Goal: Transaction & Acquisition: Purchase product/service

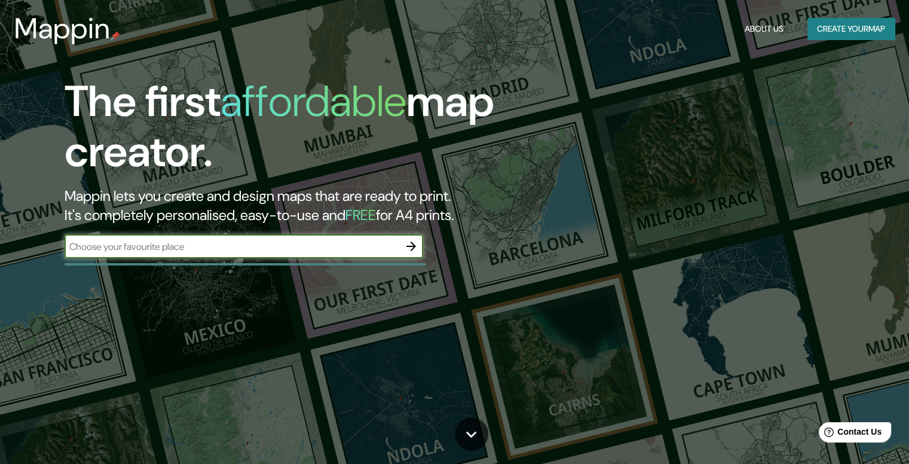
click at [292, 243] on input "text" at bounding box center [232, 247] width 335 height 14
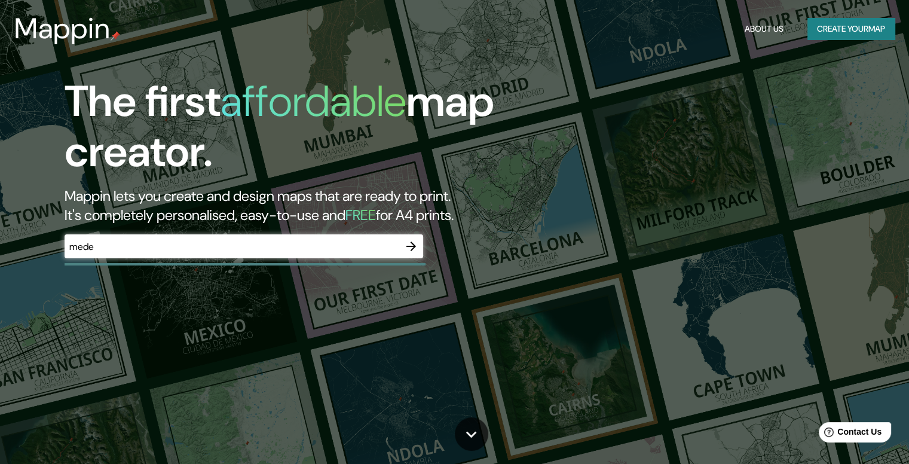
click at [298, 226] on div "The first affordable map creator. Mappin lets you create and design maps that a…" at bounding box center [292, 173] width 546 height 194
click at [296, 241] on input "mede" at bounding box center [232, 247] width 335 height 14
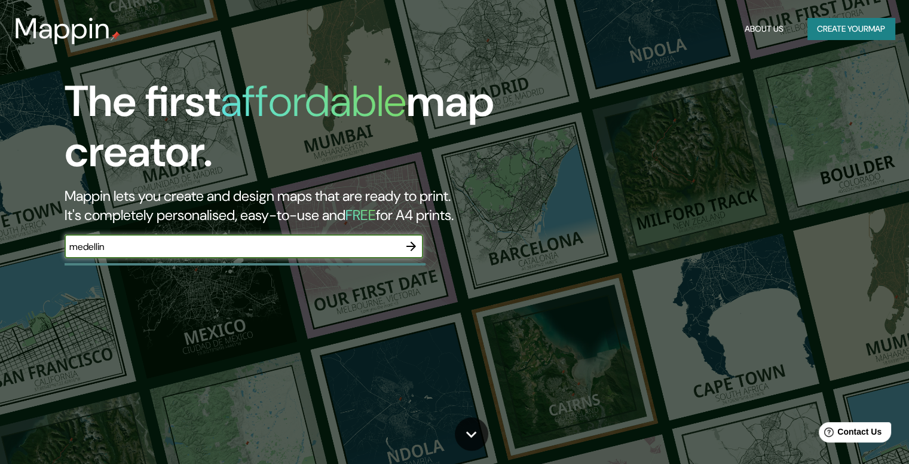
type input "medellin"
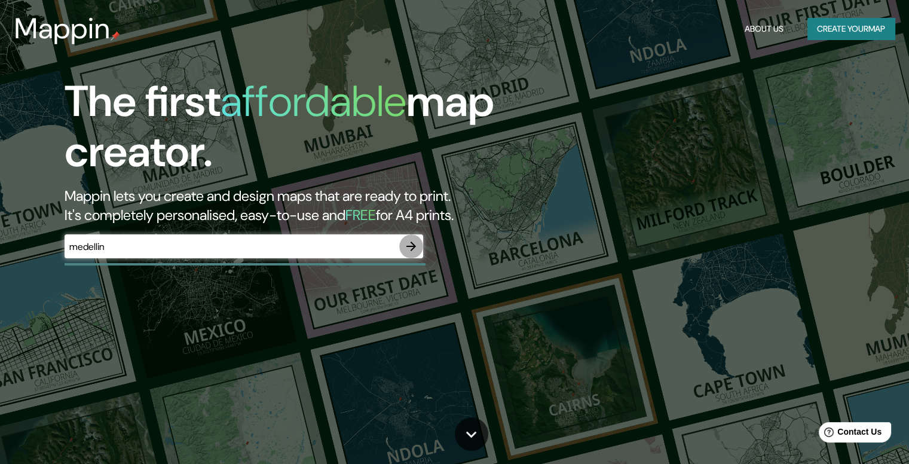
click at [409, 248] on icon "button" at bounding box center [411, 246] width 14 height 14
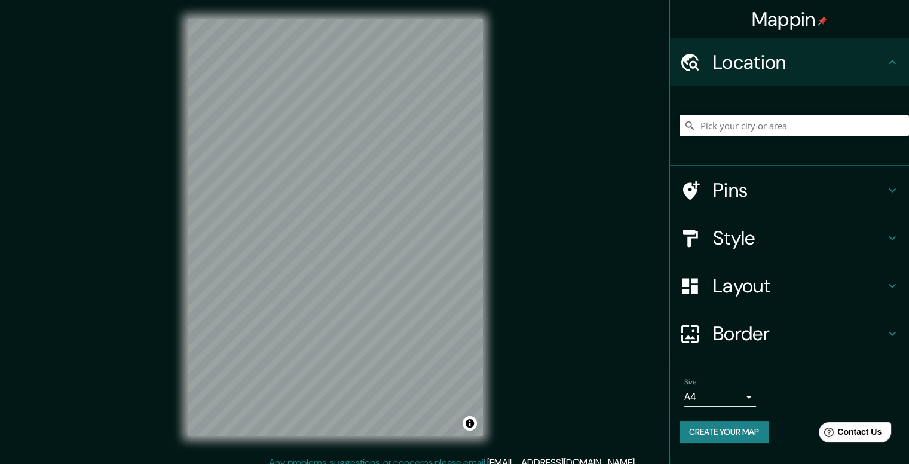
click at [887, 236] on icon at bounding box center [892, 238] width 14 height 14
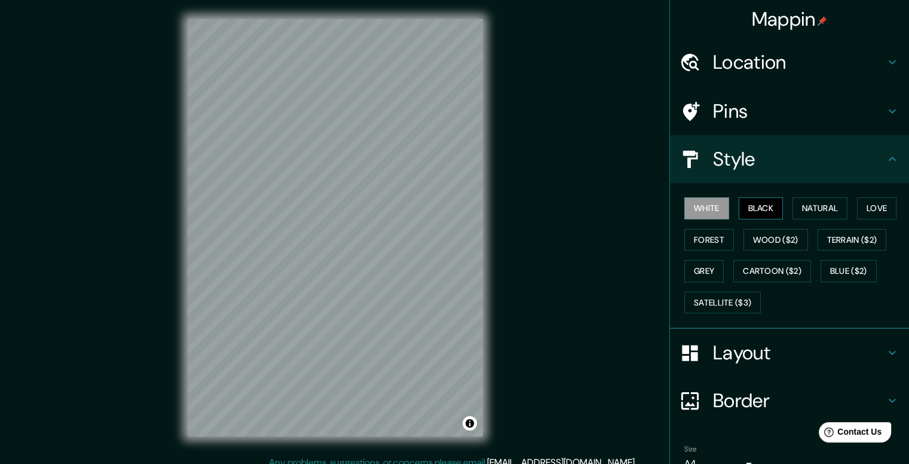
click at [746, 201] on button "Black" at bounding box center [761, 208] width 45 height 22
click at [854, 58] on h4 "Location" at bounding box center [799, 62] width 172 height 24
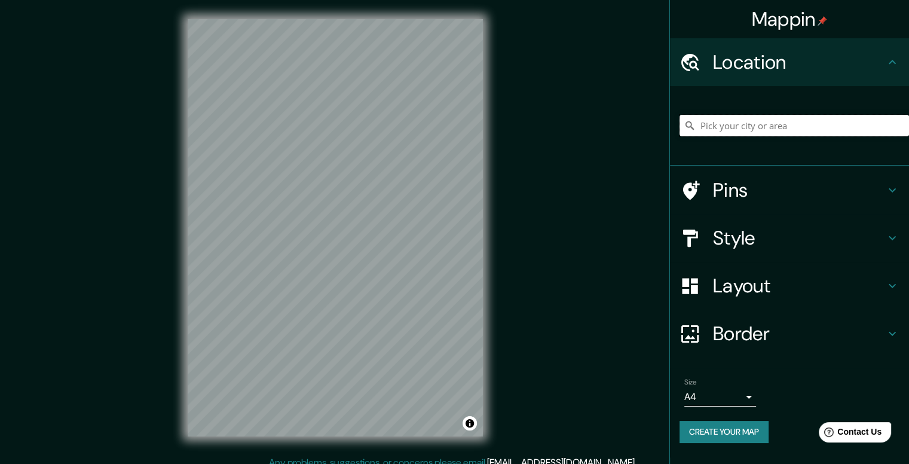
click at [786, 127] on input "Pick your city or area" at bounding box center [793, 126] width 229 height 22
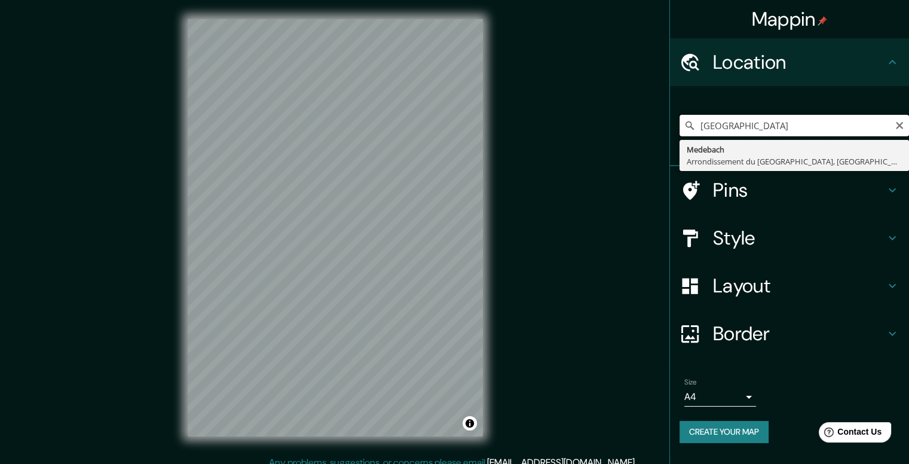
type input "[GEOGRAPHIC_DATA]"
